Goal: Task Accomplishment & Management: Use online tool/utility

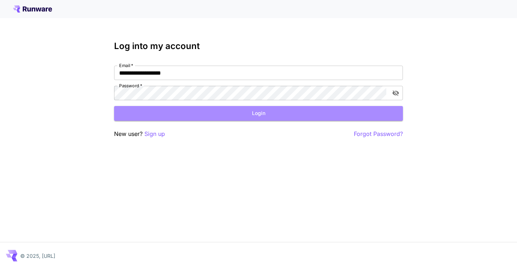
click at [232, 116] on button "Login" at bounding box center [258, 113] width 289 height 15
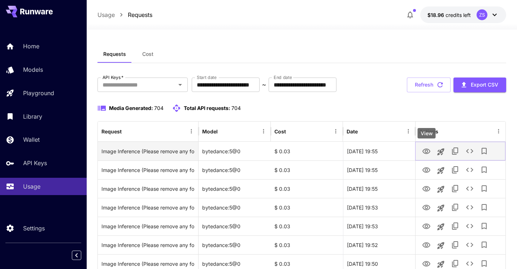
click at [429, 151] on icon "View" at bounding box center [426, 151] width 9 height 9
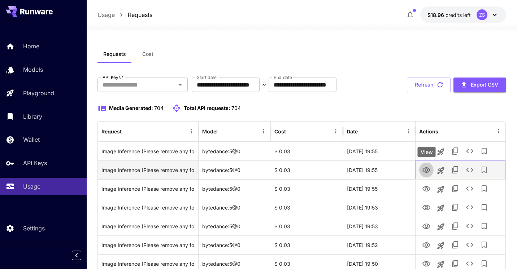
click at [427, 172] on icon "View" at bounding box center [427, 170] width 8 height 5
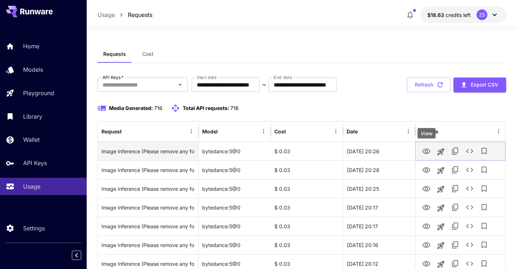
click at [427, 152] on icon "View" at bounding box center [427, 151] width 8 height 5
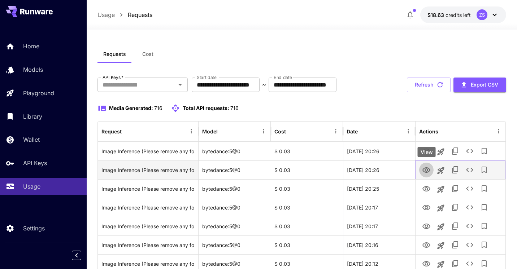
click at [428, 174] on icon "View" at bounding box center [426, 170] width 9 height 9
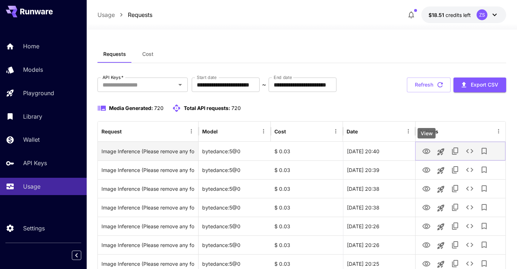
click at [426, 150] on icon "View" at bounding box center [427, 151] width 8 height 5
click at [431, 154] on icon "View" at bounding box center [426, 151] width 9 height 9
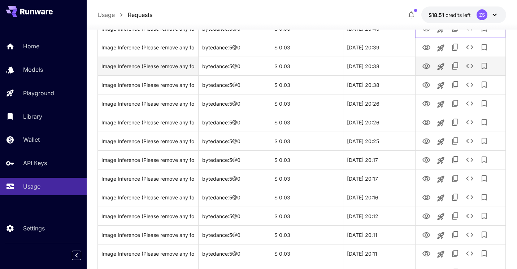
scroll to position [221, 0]
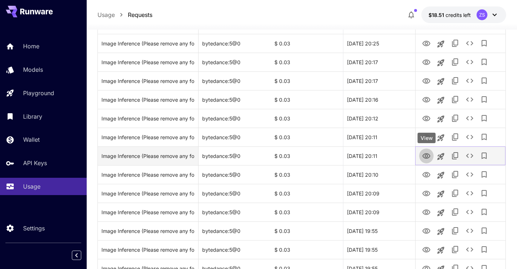
click at [424, 158] on icon "View" at bounding box center [427, 156] width 8 height 5
